Goal: Find specific page/section: Find specific page/section

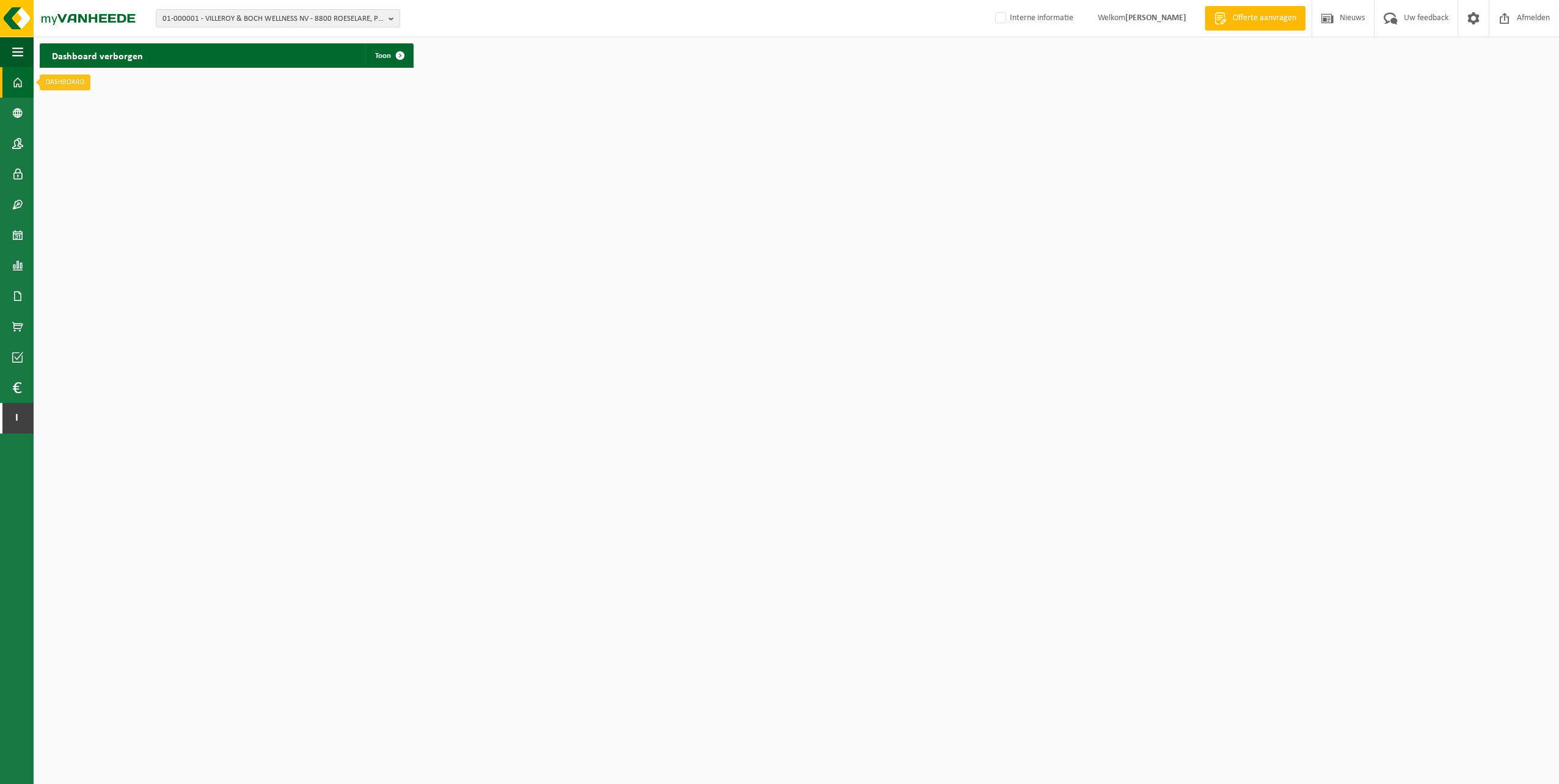
click at [21, 86] on span at bounding box center [18, 82] width 11 height 31
click at [198, 19] on span "01-000001 - VILLEROY & BOCH WELLNESS NV - 8800 ROESELARE, POPULIERSTRAAT 1" at bounding box center [273, 18] width 221 height 18
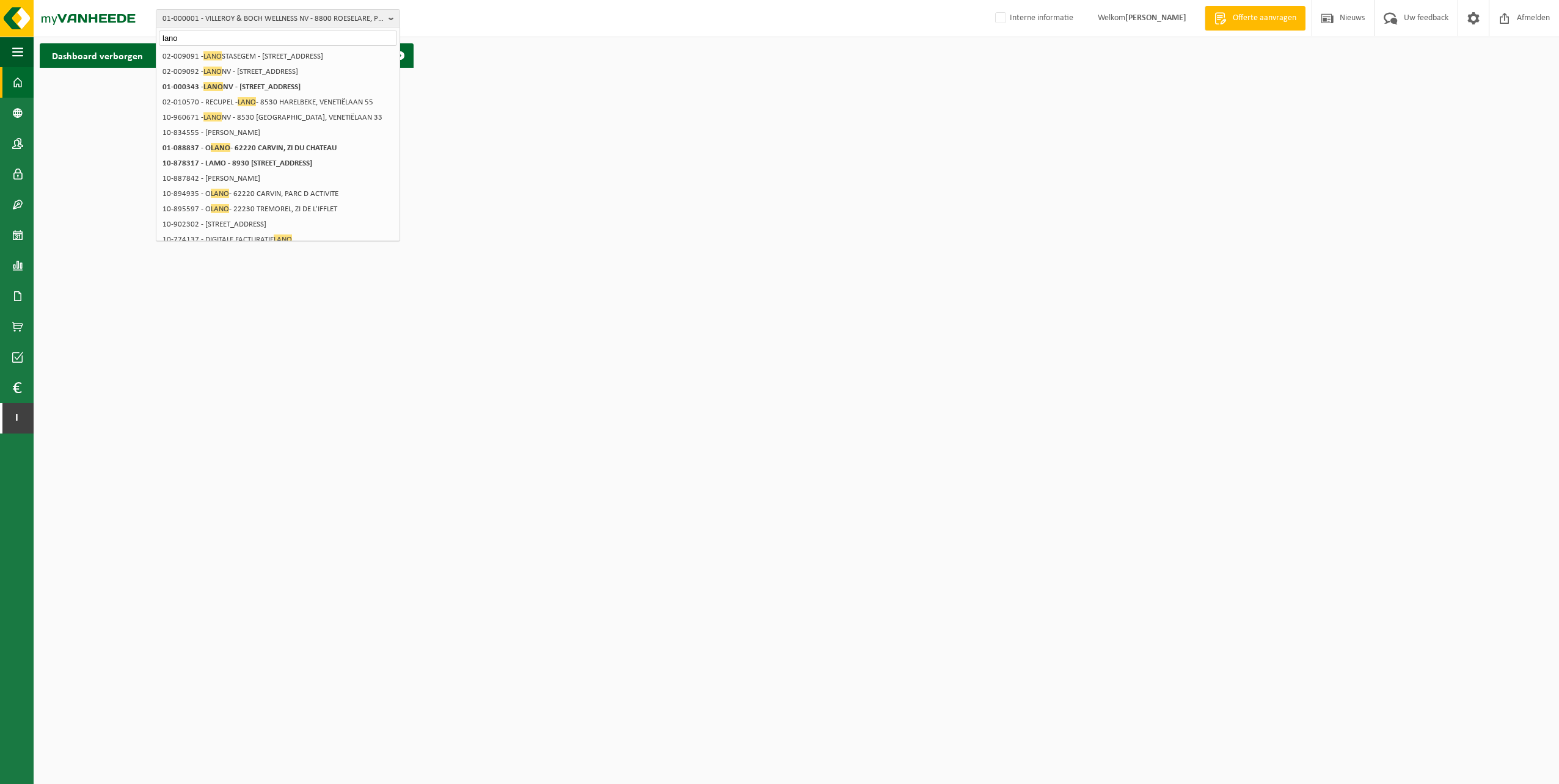
type input "lano"
click at [214, 84] on span "LANO" at bounding box center [213, 87] width 19 height 9
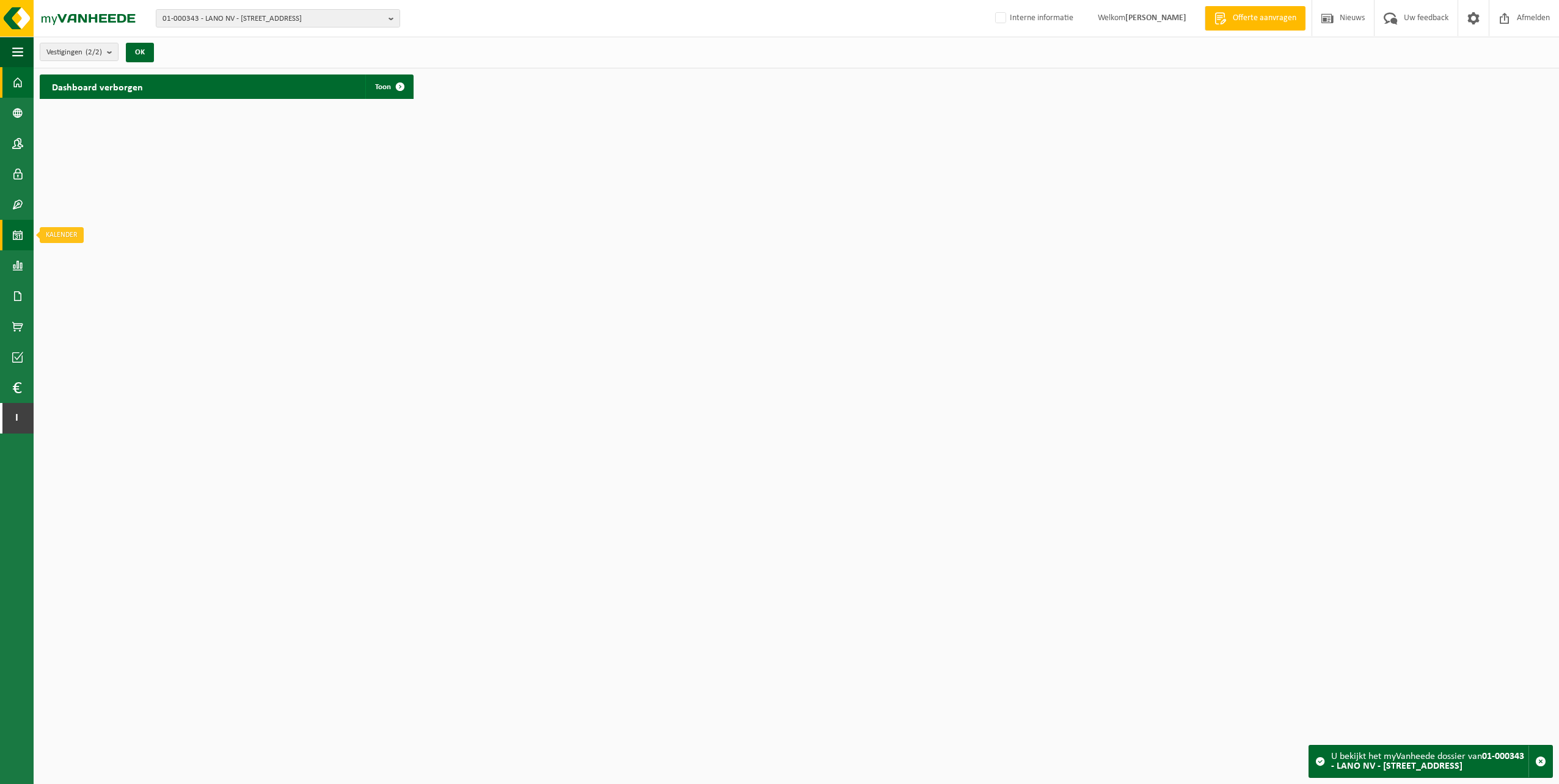
click at [18, 238] on span at bounding box center [18, 234] width 11 height 31
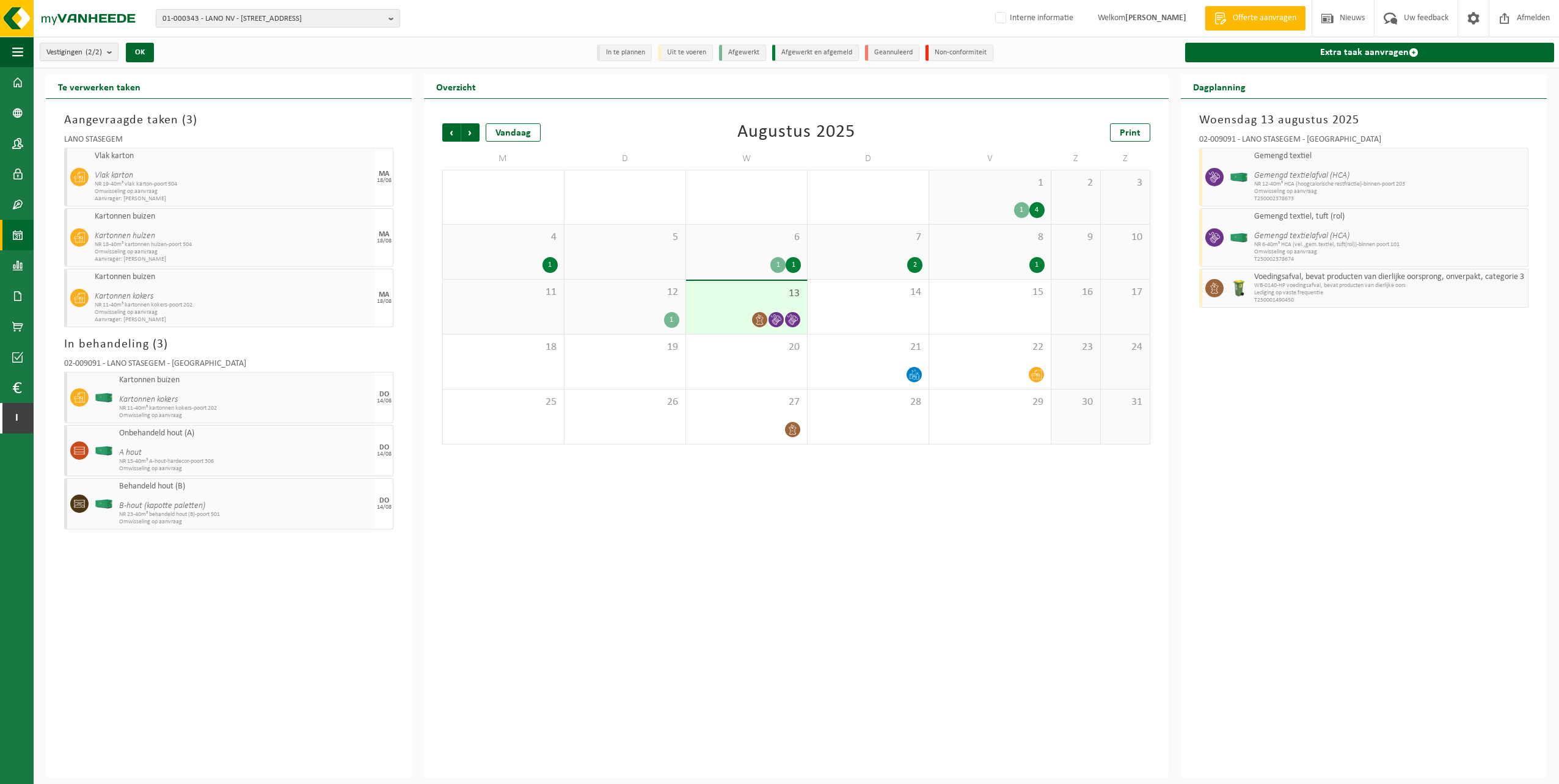
drag, startPoint x: 262, startPoint y: 241, endPoint x: 235, endPoint y: 235, distance: 27.7
click at [235, 235] on span "Kartonnen hulzen" at bounding box center [233, 231] width 277 height 19
click at [81, 238] on icon at bounding box center [79, 237] width 11 height 11
click at [294, 242] on span "NR 18-40m³ kartonnen hulzen-poort 504" at bounding box center [233, 245] width 277 height 7
